Goal: Task Accomplishment & Management: Use online tool/utility

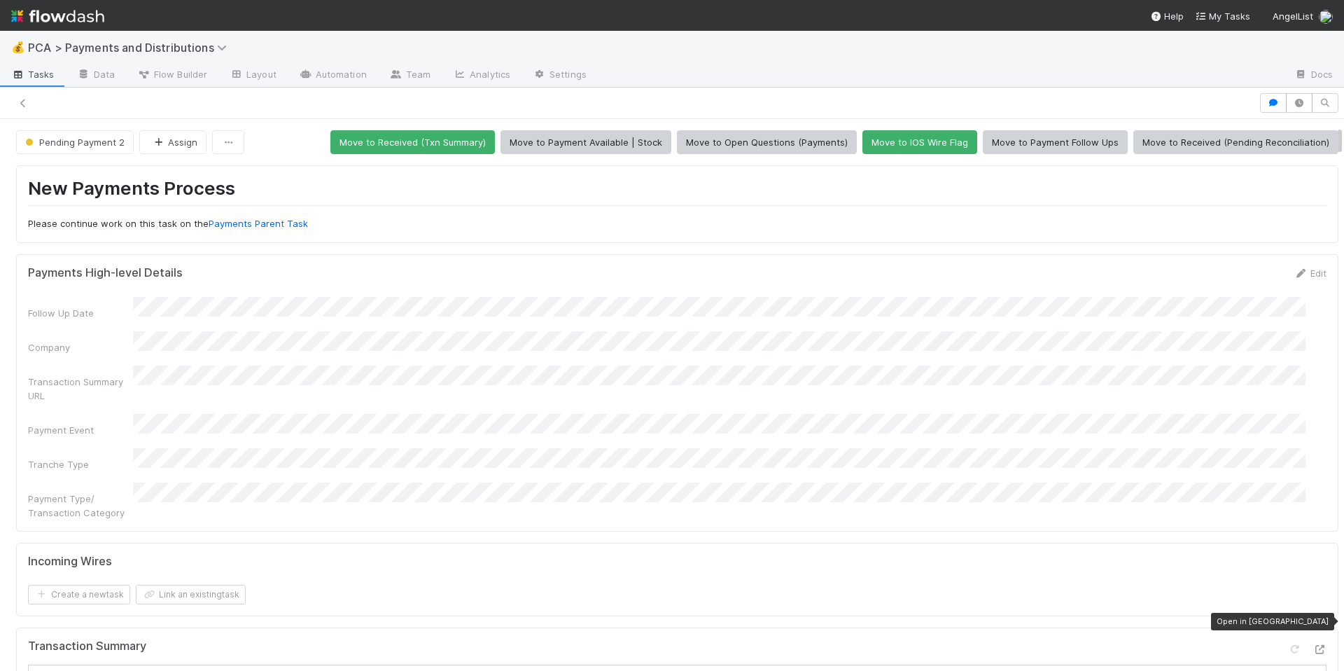
scroll to position [38, 0]
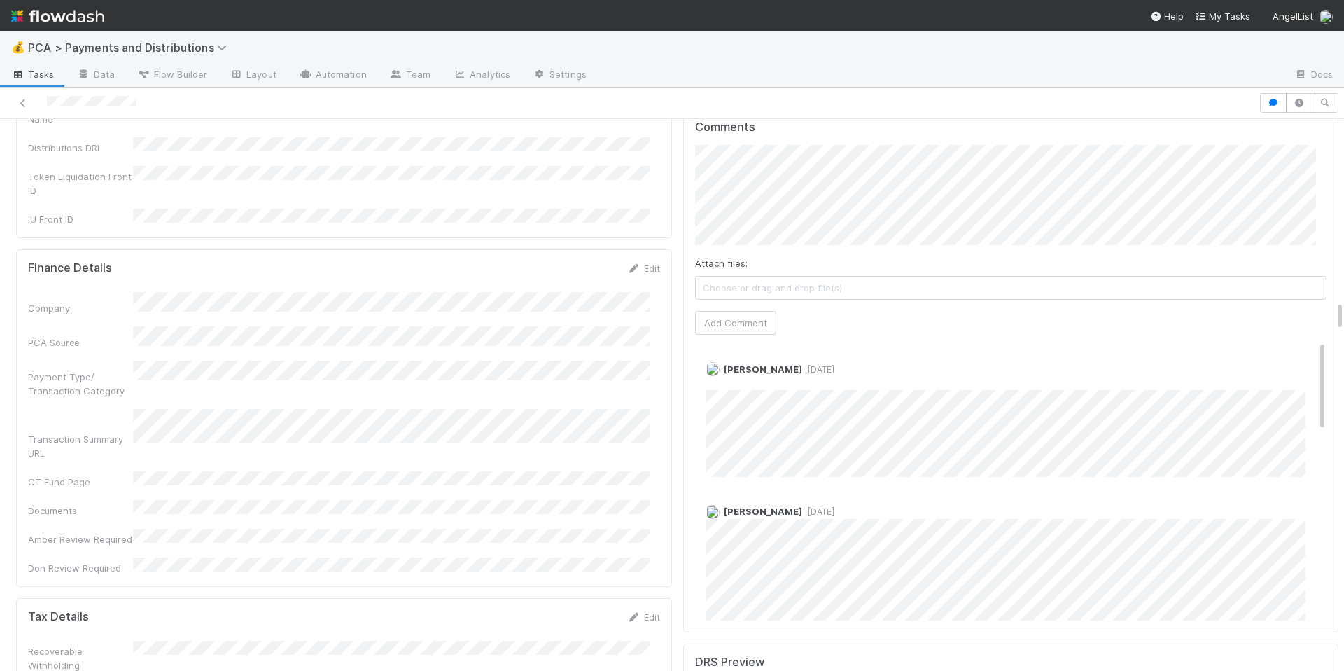
scroll to position [3212, 0]
click at [721, 377] on link "Edit" at bounding box center [725, 382] width 16 height 11
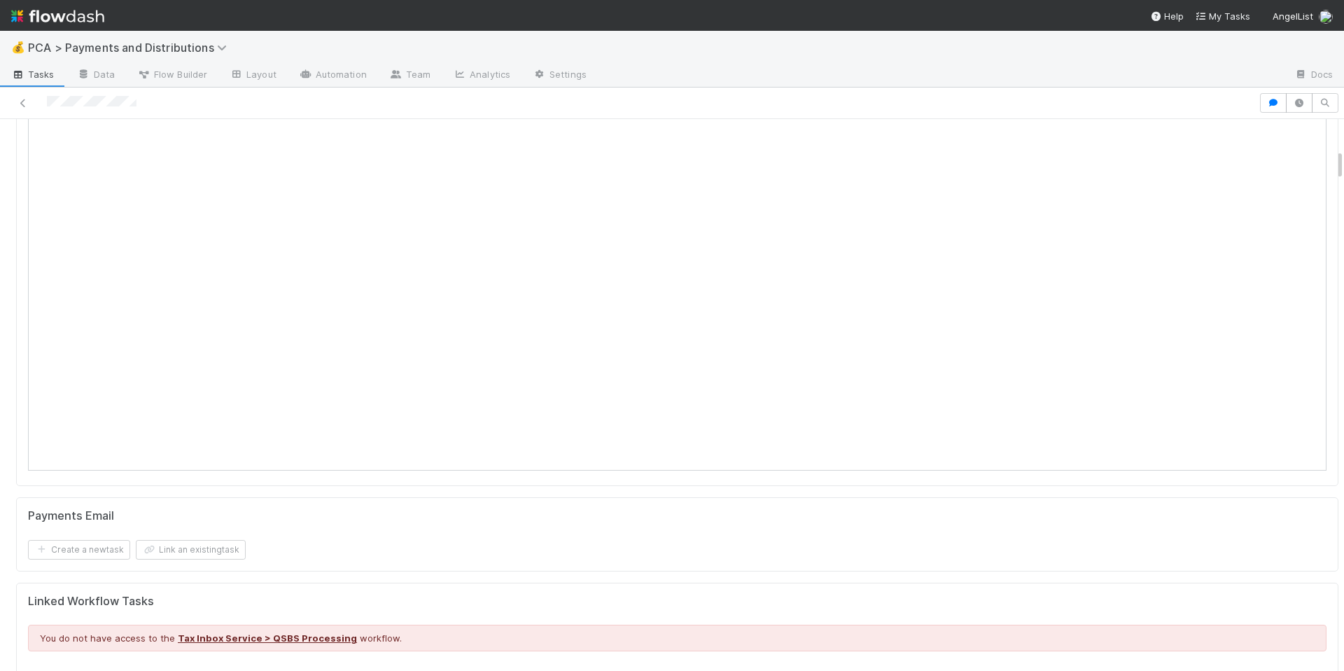
scroll to position [0, 0]
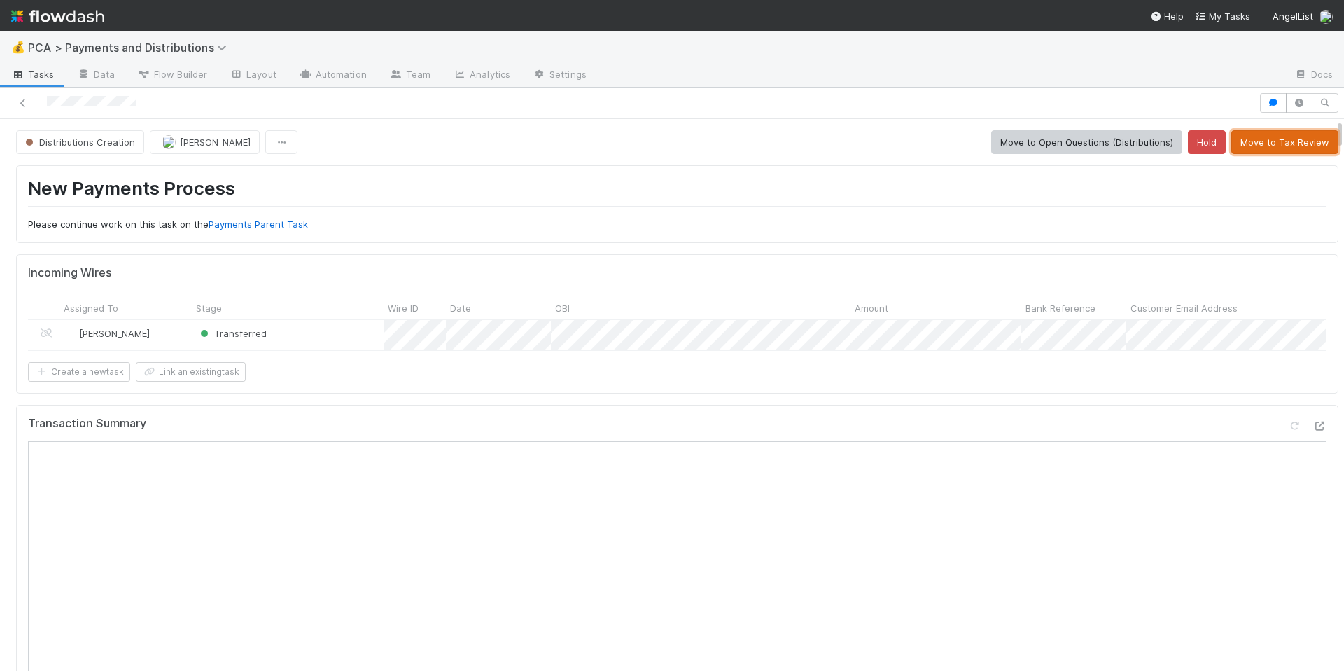
click at [1246, 147] on button "Move to Tax Review" at bounding box center [1284, 142] width 107 height 24
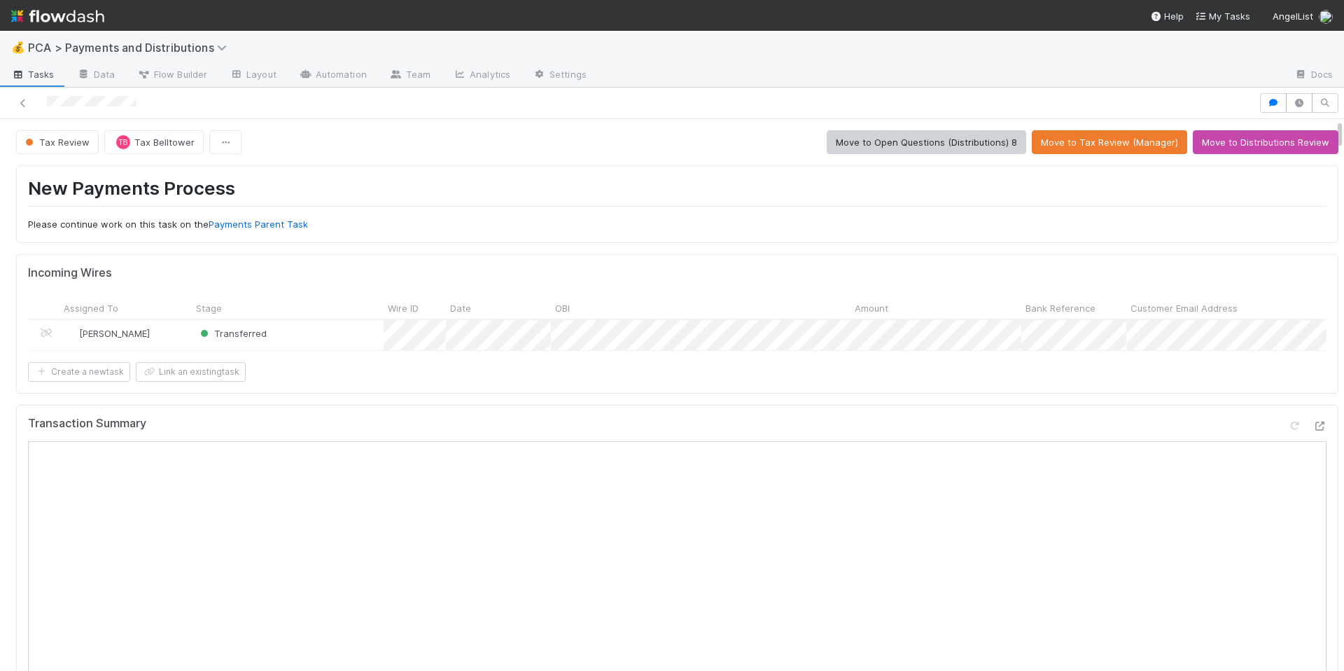
click at [71, 104] on div at bounding box center [629, 103] width 1247 height 20
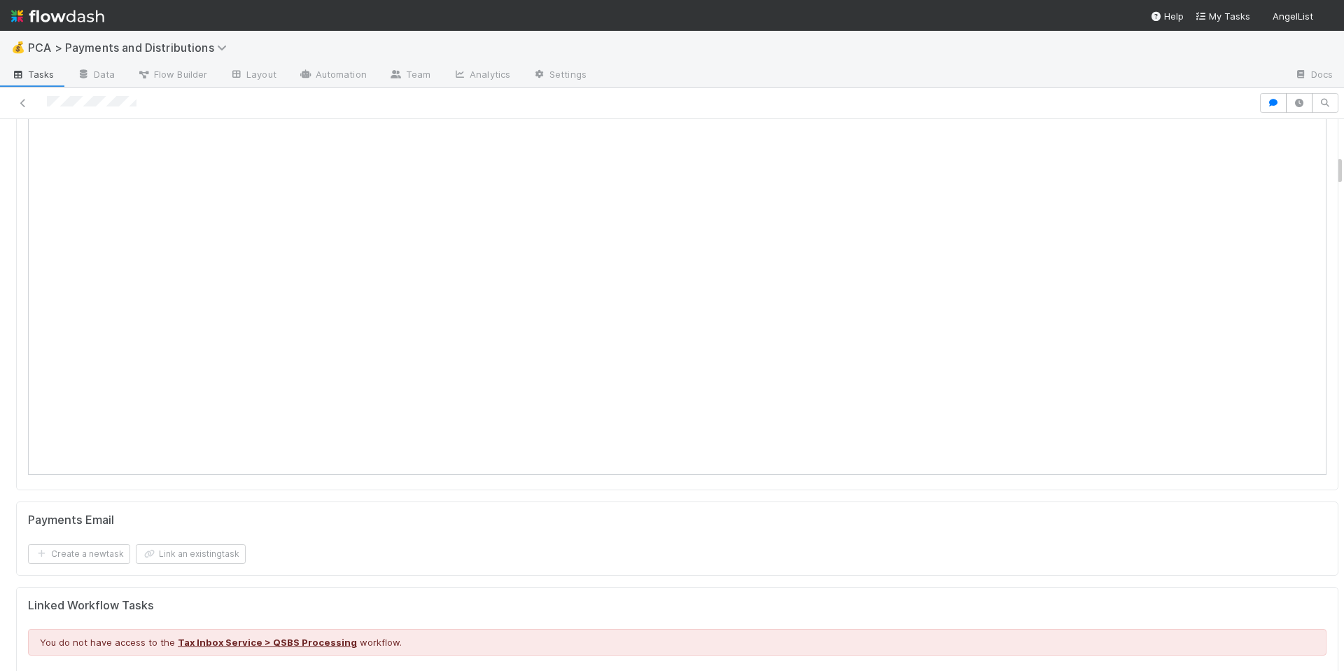
scroll to position [667, 0]
